Goal: Entertainment & Leisure: Consume media (video, audio)

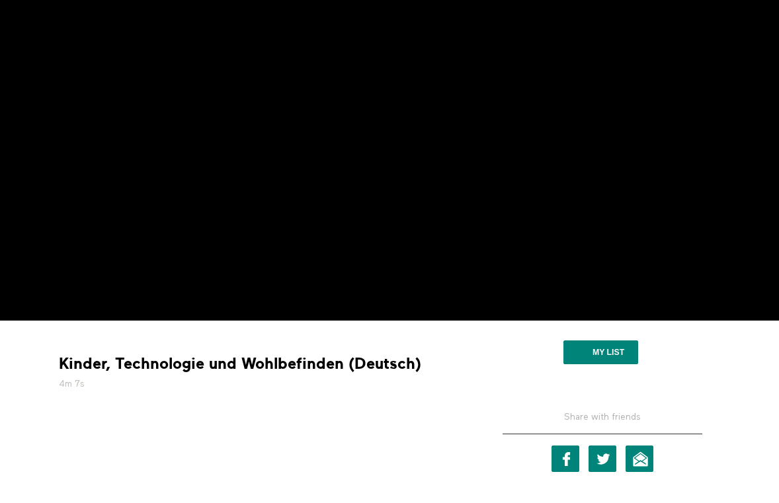
scroll to position [143, 0]
